Goal: Find specific page/section: Find specific page/section

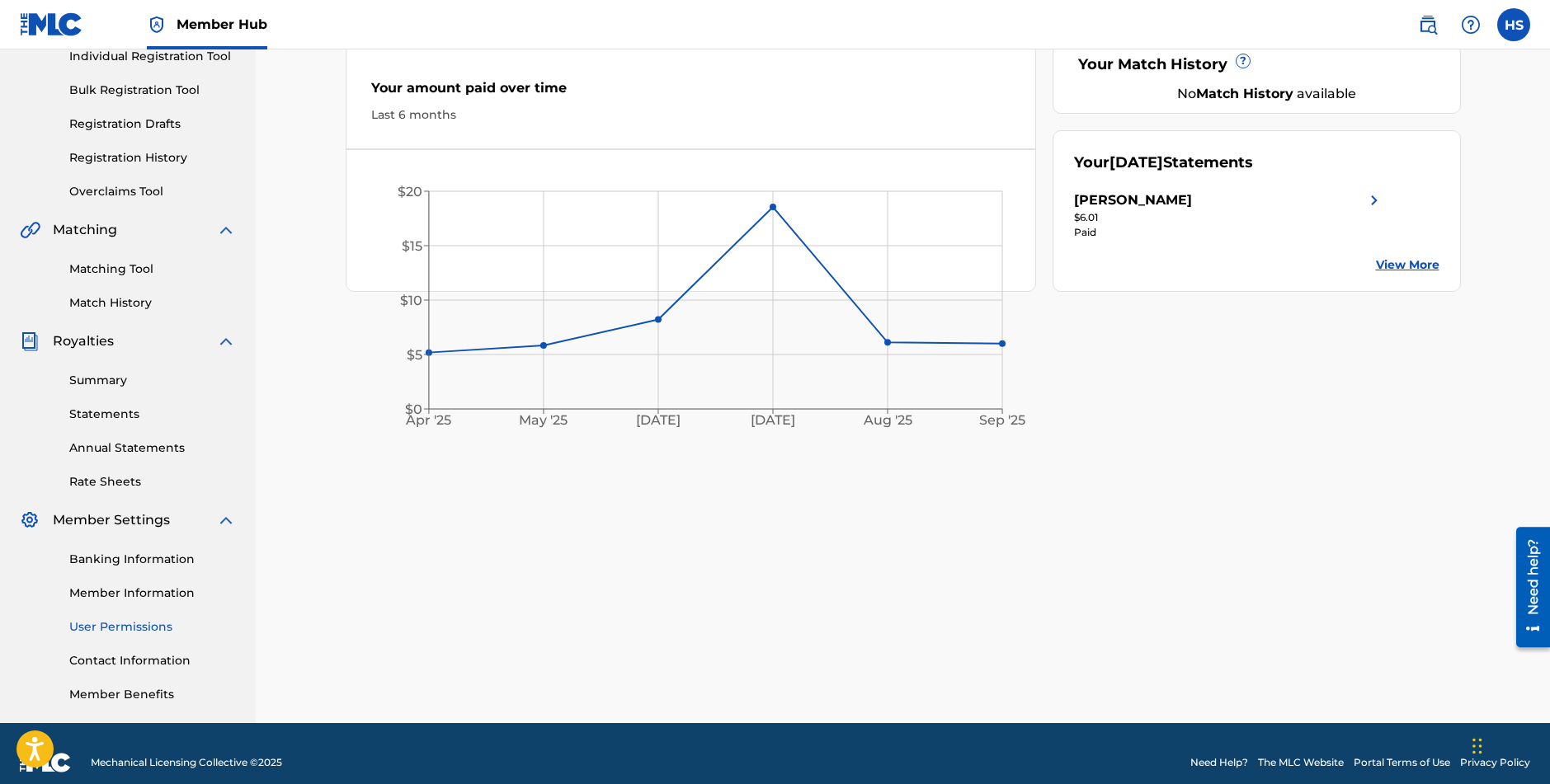
scroll to position [238, 0]
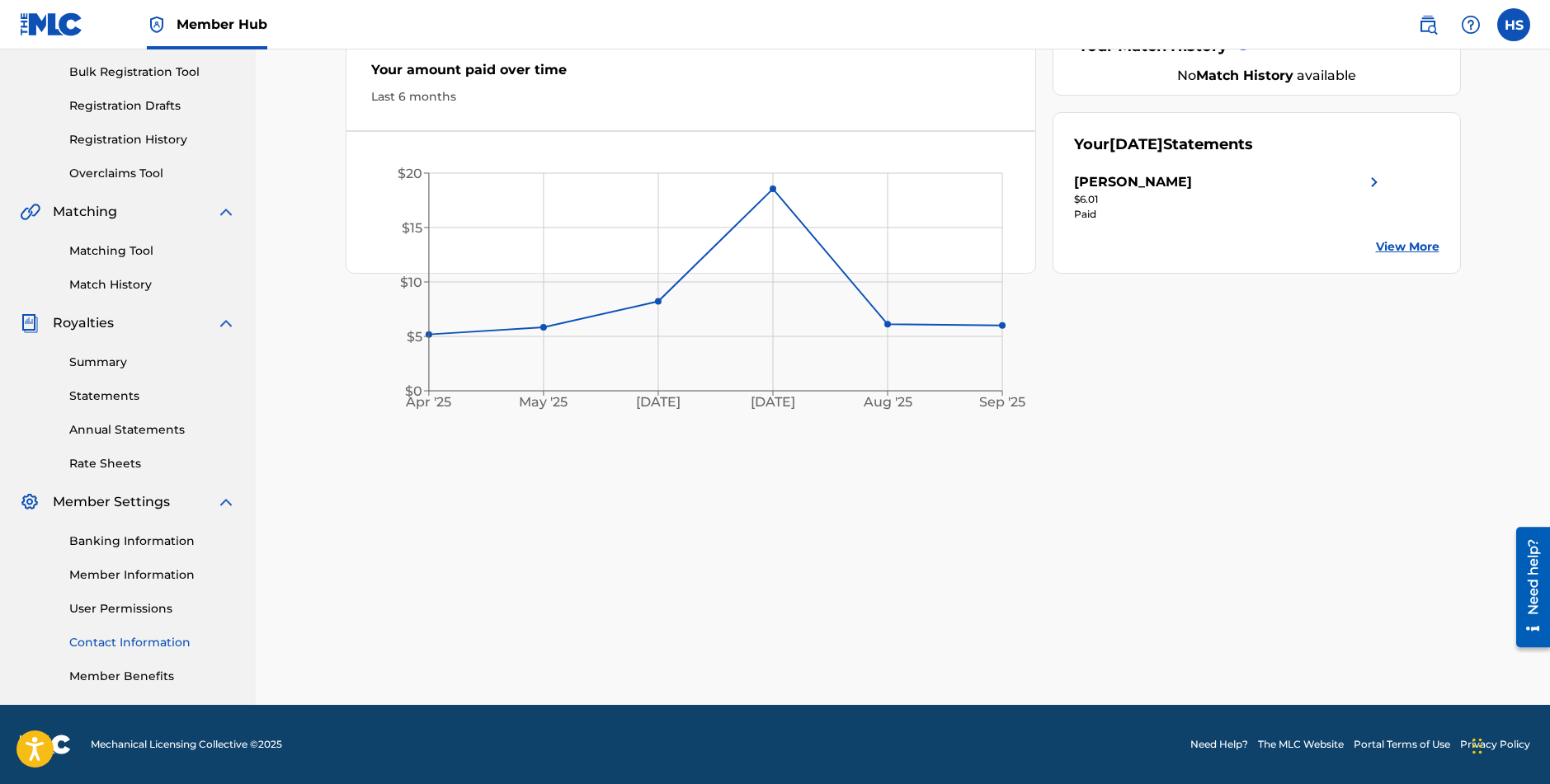
click at [116, 639] on link "Contact Information" at bounding box center [152, 642] width 166 height 18
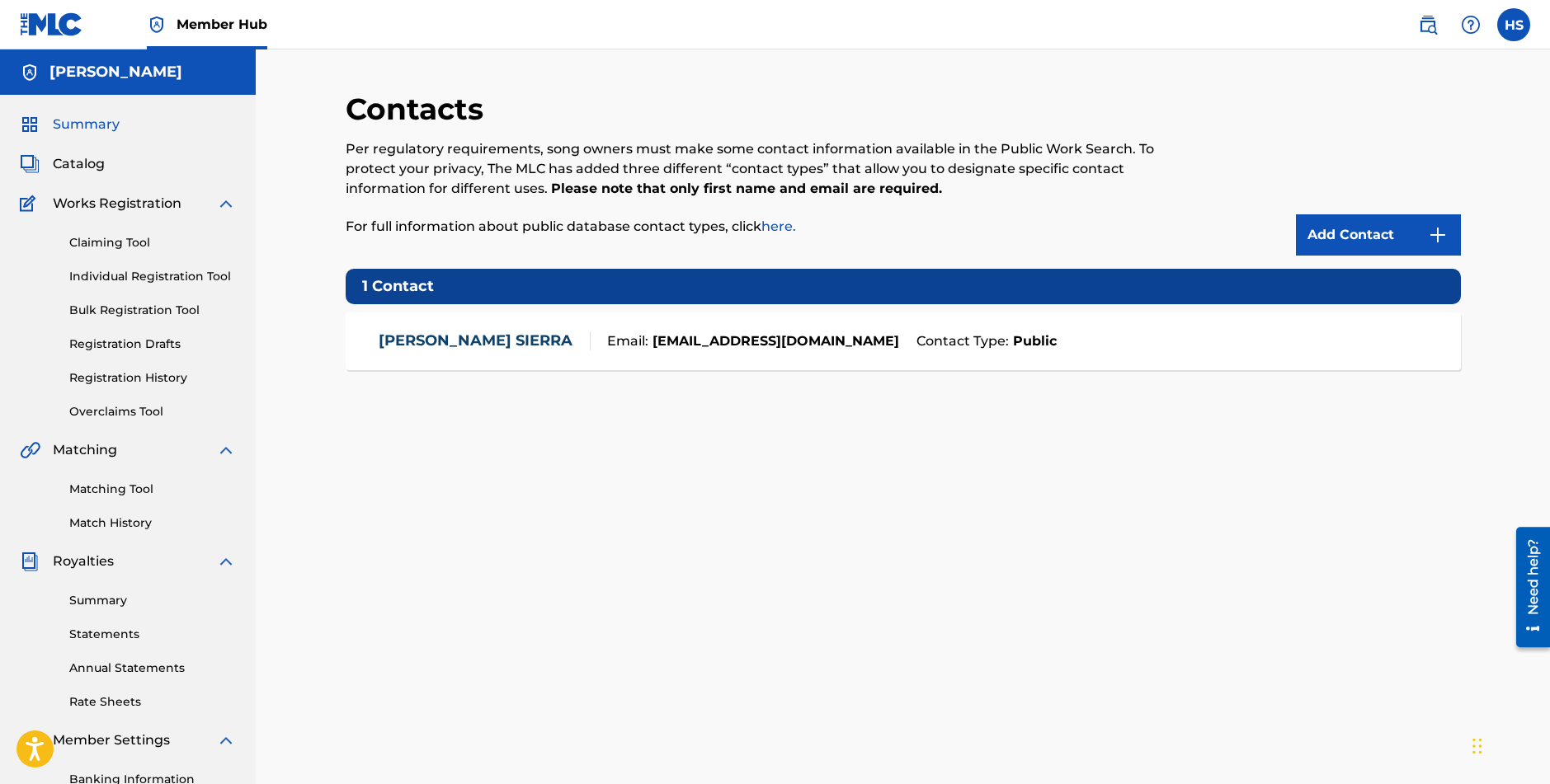
click at [85, 125] on span "Summary" at bounding box center [87, 124] width 67 height 20
click at [118, 280] on link "Individual Registration Tool" at bounding box center [152, 276] width 166 height 18
